Goal: Information Seeking & Learning: Find contact information

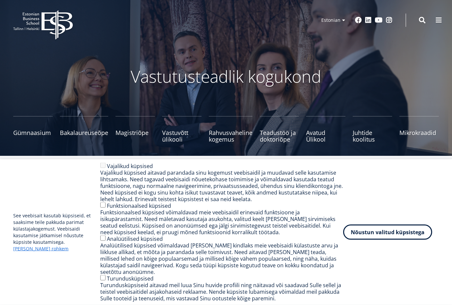
scroll to position [3, 0]
click at [84, 131] on span "Bakalaureuseõpe Tutvu ja registreeru" at bounding box center [84, 129] width 48 height 7
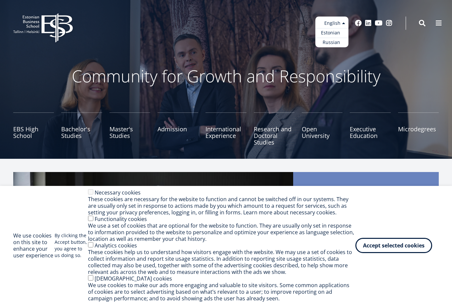
click at [331, 33] on link "Estonian" at bounding box center [331, 33] width 33 height 10
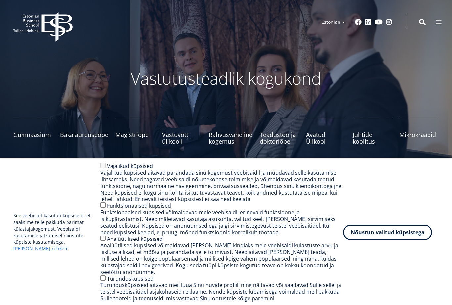
scroll to position [2, 0]
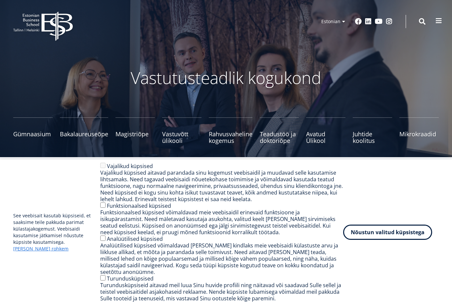
click at [439, 23] on span at bounding box center [438, 21] width 7 height 7
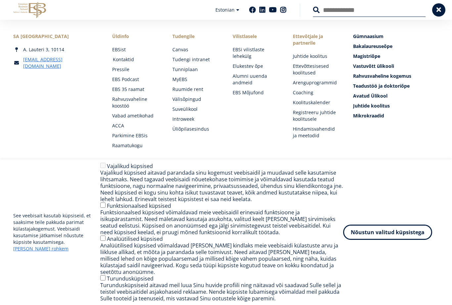
click at [125, 60] on link "Kontaktid" at bounding box center [136, 59] width 47 height 7
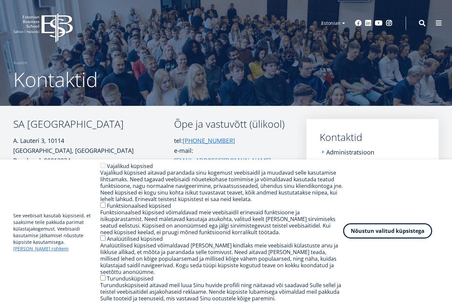
click at [372, 237] on button "Nõustun valitud küpsistega" at bounding box center [387, 230] width 89 height 15
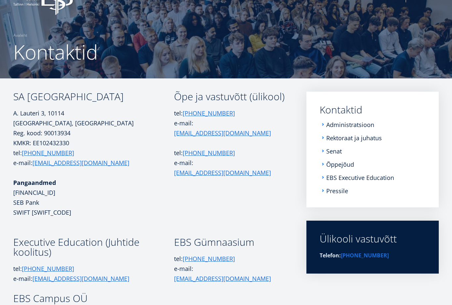
scroll to position [27, 0]
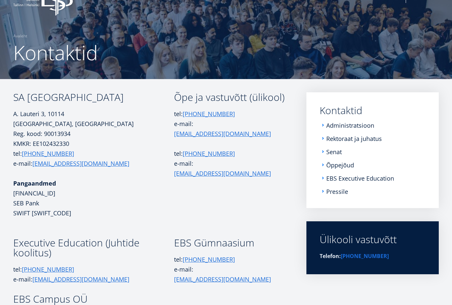
click at [324, 169] on ul "Administratsioon Rektoraat ja juhatus Senat Õppejõud EBS Executive Education Pr…" at bounding box center [372, 158] width 106 height 73
click at [322, 165] on li "Õppejõud" at bounding box center [372, 165] width 106 height 7
click at [339, 164] on link "Õppejõud" at bounding box center [341, 165] width 28 height 7
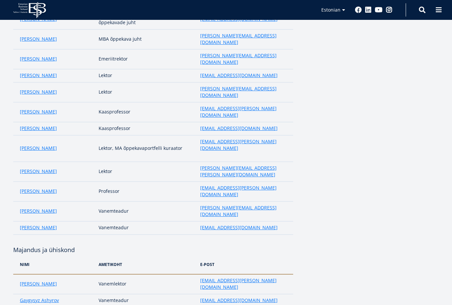
scroll to position [531, 0]
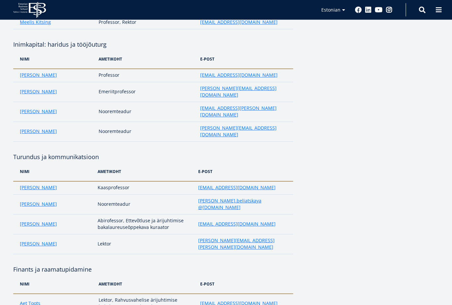
scroll to position [847, 0]
drag, startPoint x: 243, startPoint y: 139, endPoint x: 198, endPoint y: 139, distance: 44.3
click at [198, 294] on td "[EMAIL_ADDRESS][DOMAIN_NAME]" at bounding box center [245, 304] width 96 height 20
copy link "[EMAIL_ADDRESS][DOMAIN_NAME]"
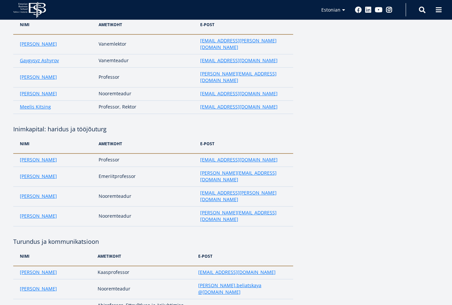
scroll to position [739, 0]
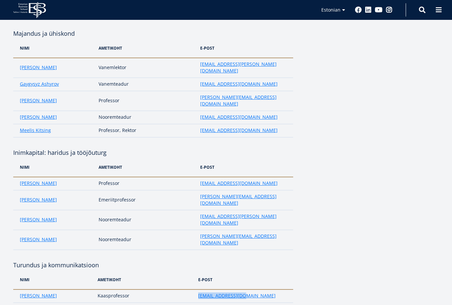
drag, startPoint x: 249, startPoint y: 144, endPoint x: 198, endPoint y: 145, distance: 50.6
click at [198, 289] on td "[EMAIL_ADDRESS][DOMAIN_NAME]" at bounding box center [244, 295] width 98 height 13
copy link "[EMAIL_ADDRESS][DOMAIN_NAME]"
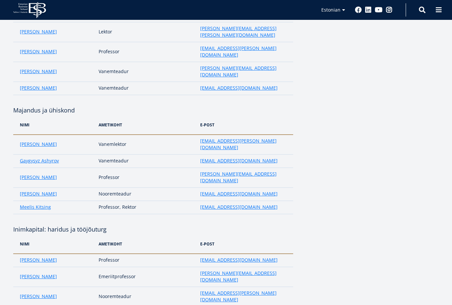
scroll to position [661, 0]
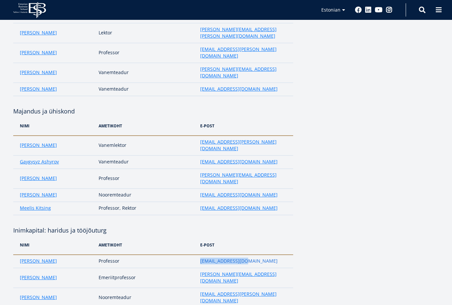
drag, startPoint x: 251, startPoint y: 130, endPoint x: 200, endPoint y: 129, distance: 50.9
click at [200, 255] on td "[EMAIL_ADDRESS][DOMAIN_NAME]" at bounding box center [245, 261] width 96 height 13
copy link "[EMAIL_ADDRESS][DOMAIN_NAME]"
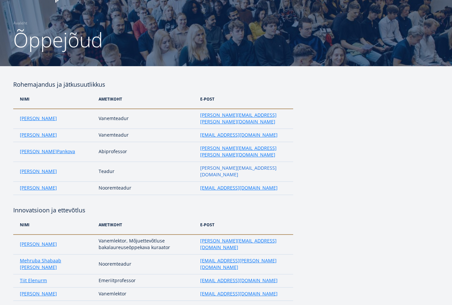
scroll to position [0, 0]
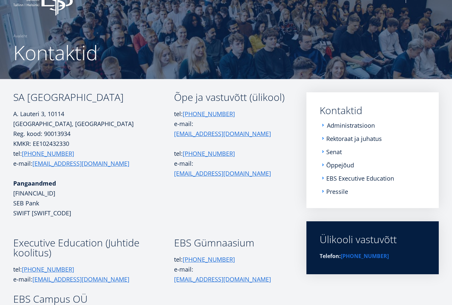
click at [336, 125] on link "Administratsioon" at bounding box center [351, 125] width 48 height 7
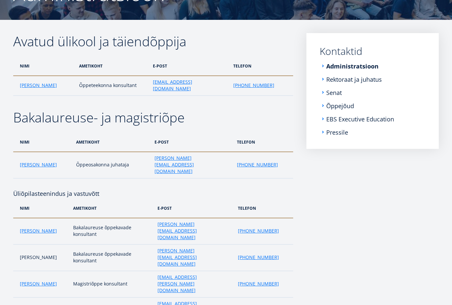
scroll to position [86, 0]
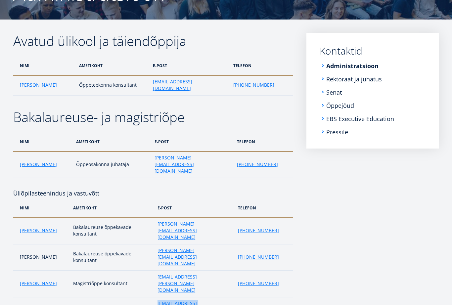
drag, startPoint x: 197, startPoint y: 265, endPoint x: 143, endPoint y: 262, distance: 54.3
click at [143, 297] on tr "Liina Reimann Üliõpilaskogemuse juht liina.reimann@ebs.ee +372 665 1333" at bounding box center [153, 310] width 280 height 26
copy tr "Üliõpilaskogemuse juht liina.reimann@ebs.ee"
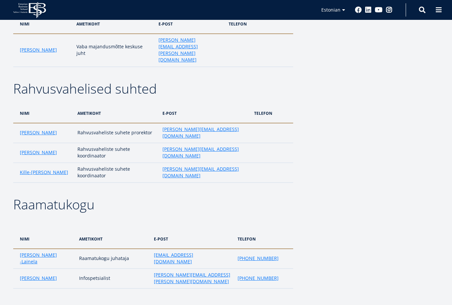
scroll to position [924, 0]
